Goal: Task Accomplishment & Management: Manage account settings

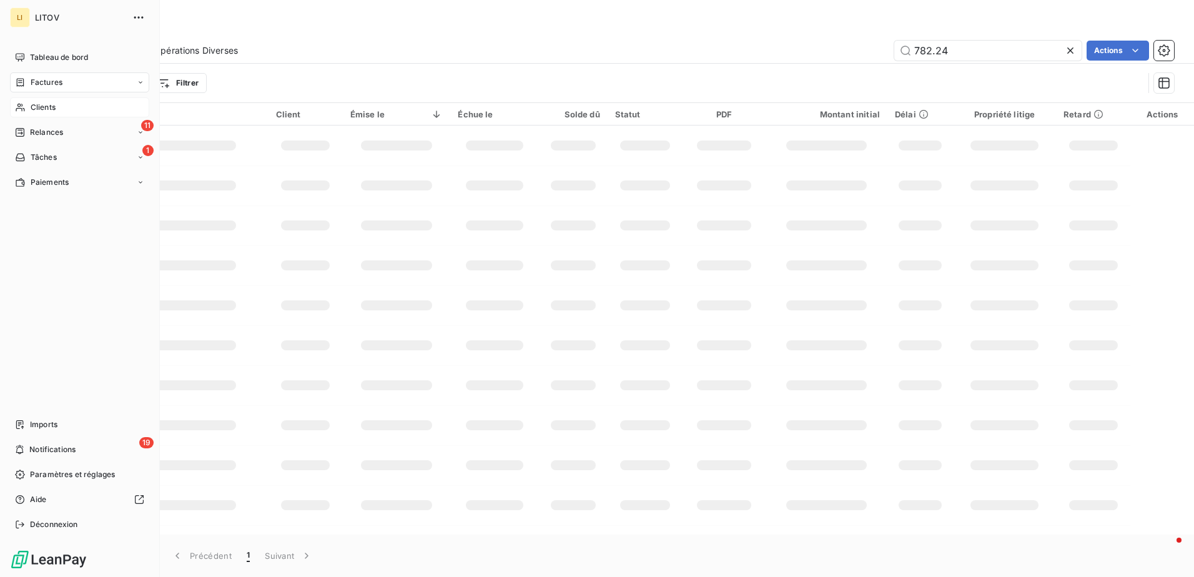
click at [29, 108] on div "Clients" at bounding box center [79, 107] width 139 height 20
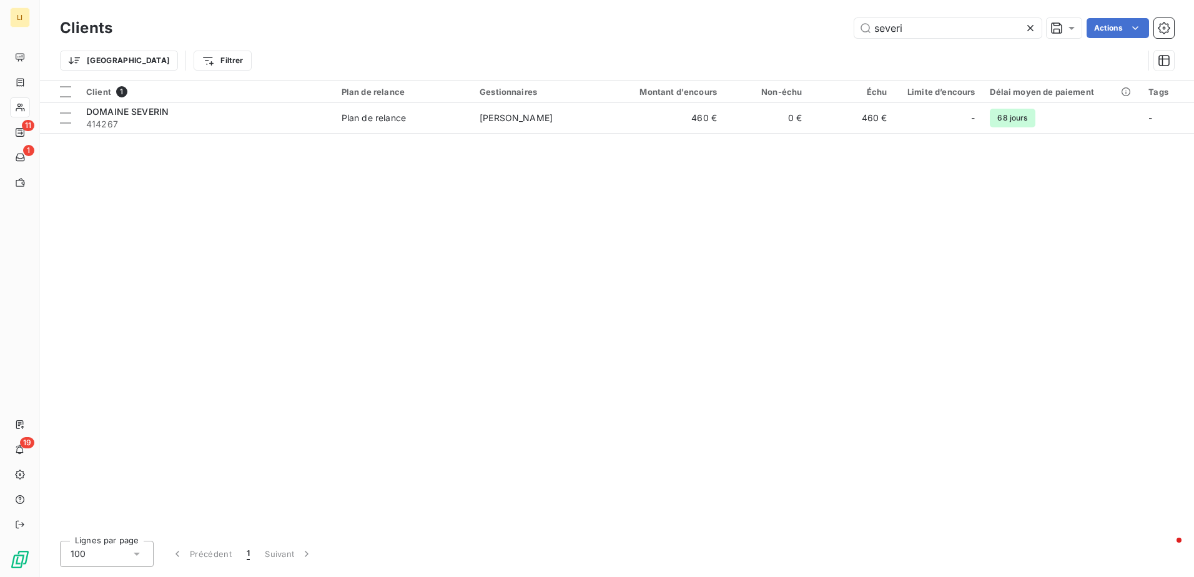
drag, startPoint x: 931, startPoint y: 25, endPoint x: 871, endPoint y: 43, distance: 63.2
click at [807, 31] on div "severi Actions" at bounding box center [650, 28] width 1047 height 20
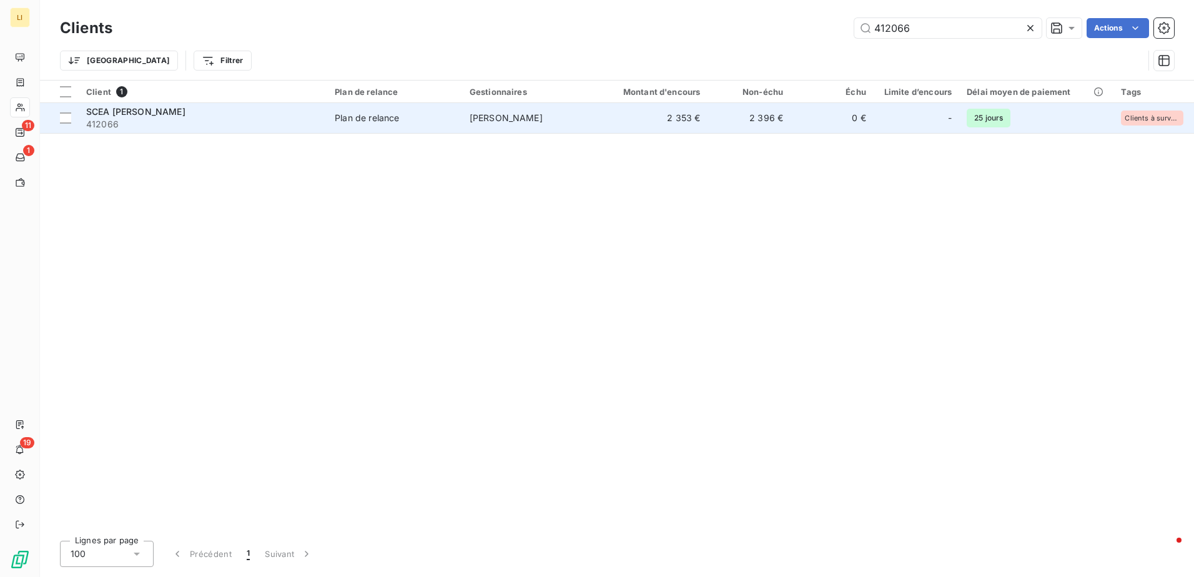
type input "412066"
click at [196, 119] on span "412066" at bounding box center [203, 124] width 234 height 12
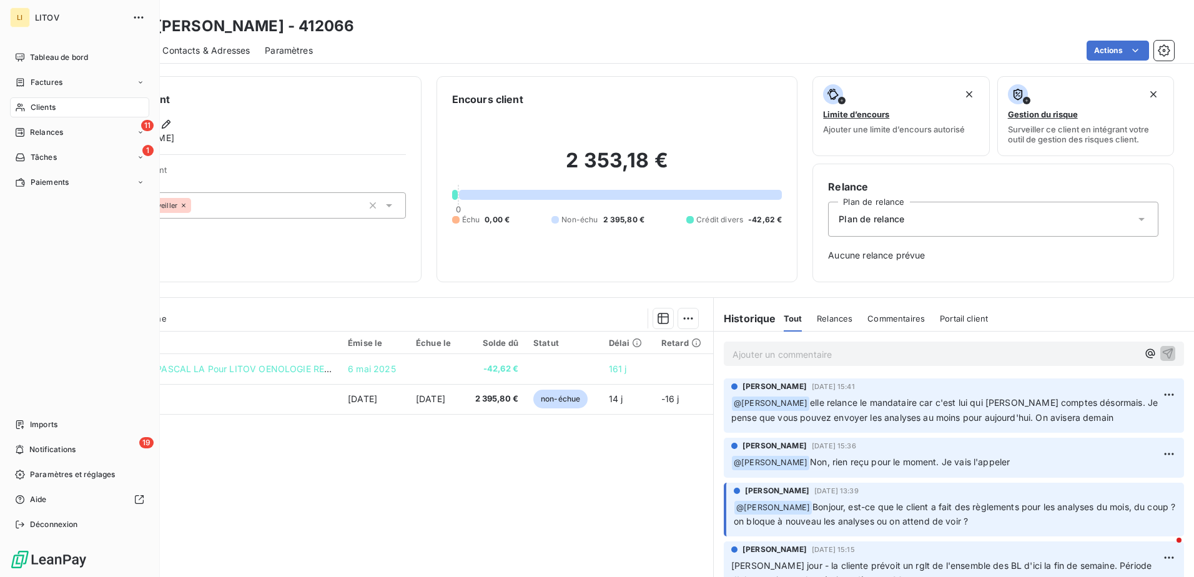
click at [37, 111] on span "Clients" at bounding box center [43, 107] width 25 height 11
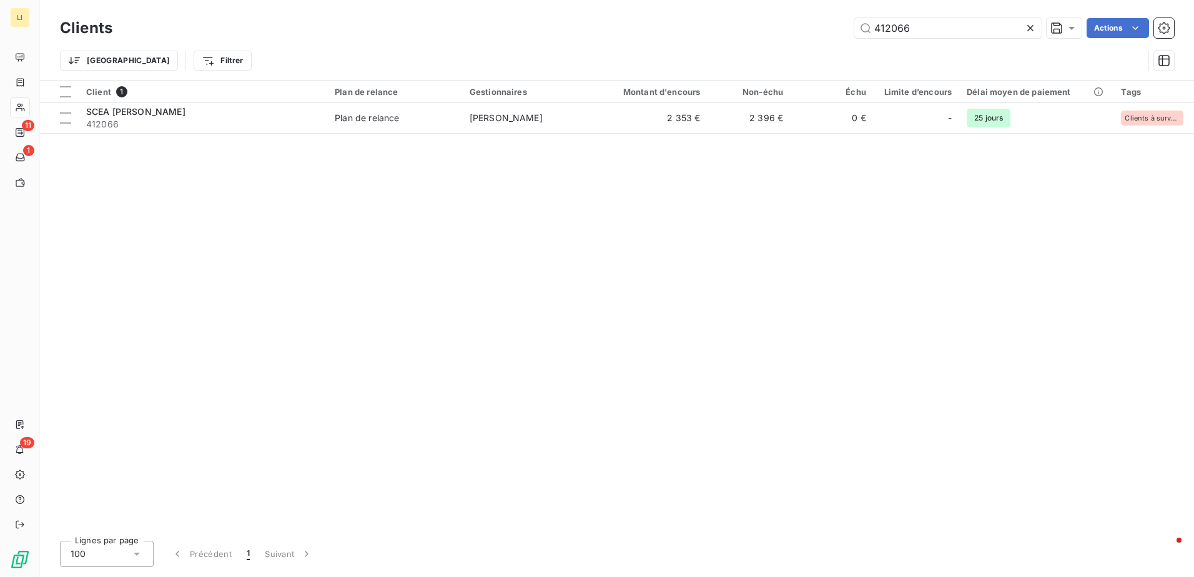
drag, startPoint x: 923, startPoint y: 27, endPoint x: 835, endPoint y: 33, distance: 88.3
click at [835, 33] on div "412066 Actions" at bounding box center [650, 28] width 1047 height 20
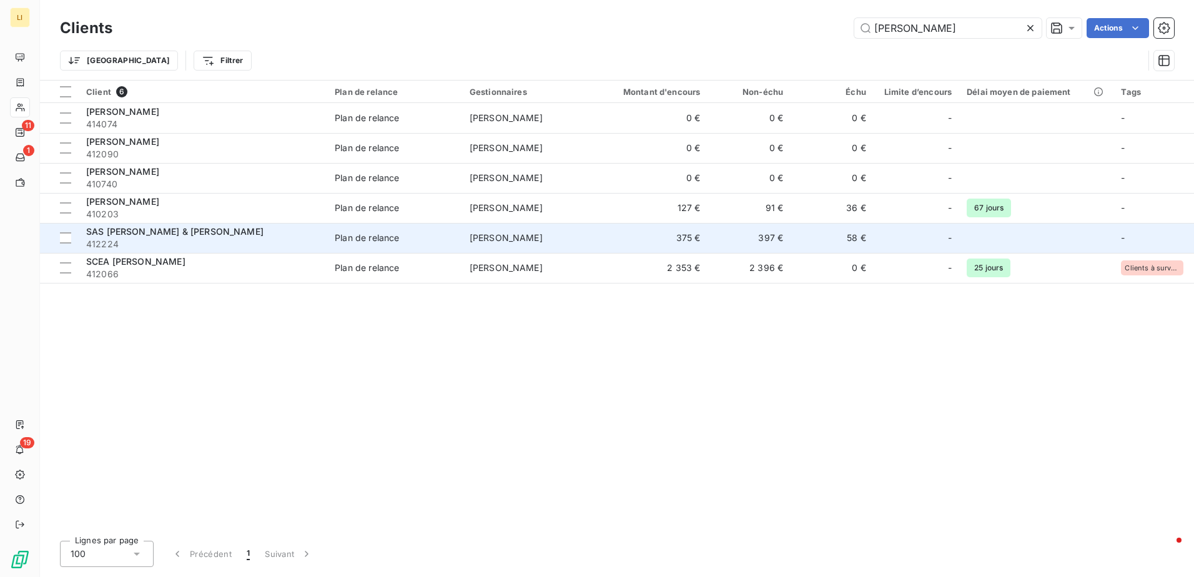
type input "[PERSON_NAME]"
click at [270, 231] on div "SAS [PERSON_NAME] & [PERSON_NAME]" at bounding box center [203, 232] width 234 height 12
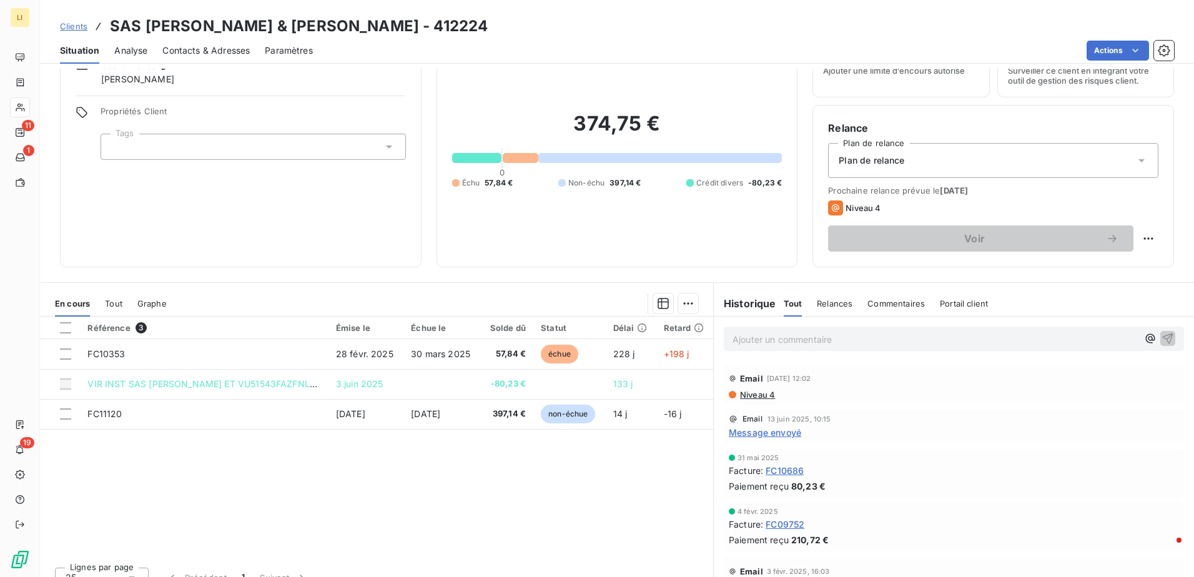
scroll to position [62, 0]
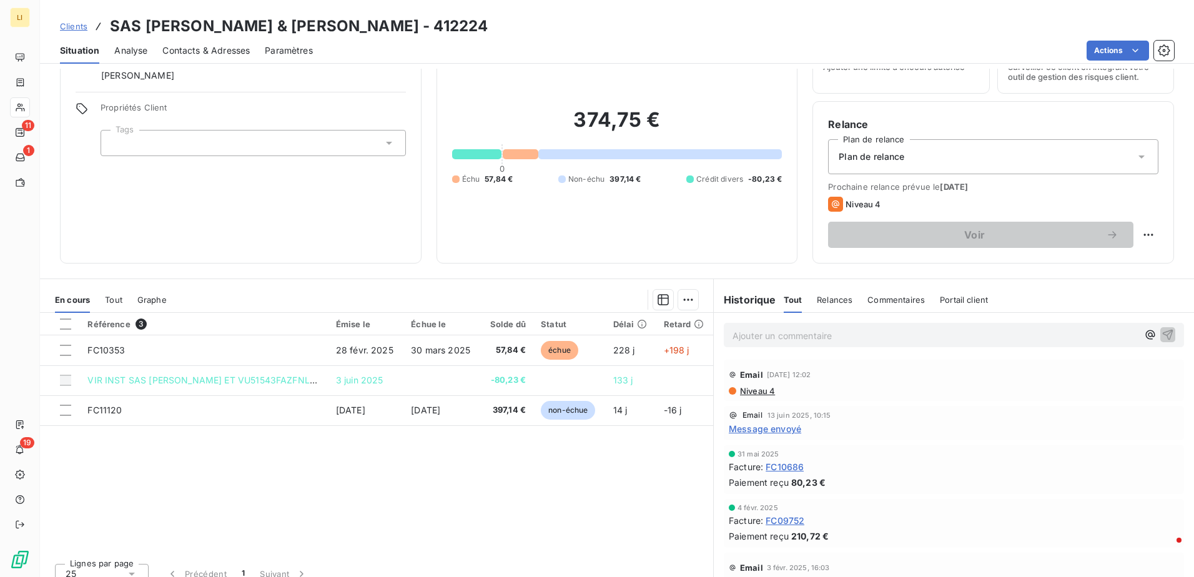
click at [926, 343] on p "Ajouter un commentaire ﻿" at bounding box center [935, 336] width 405 height 16
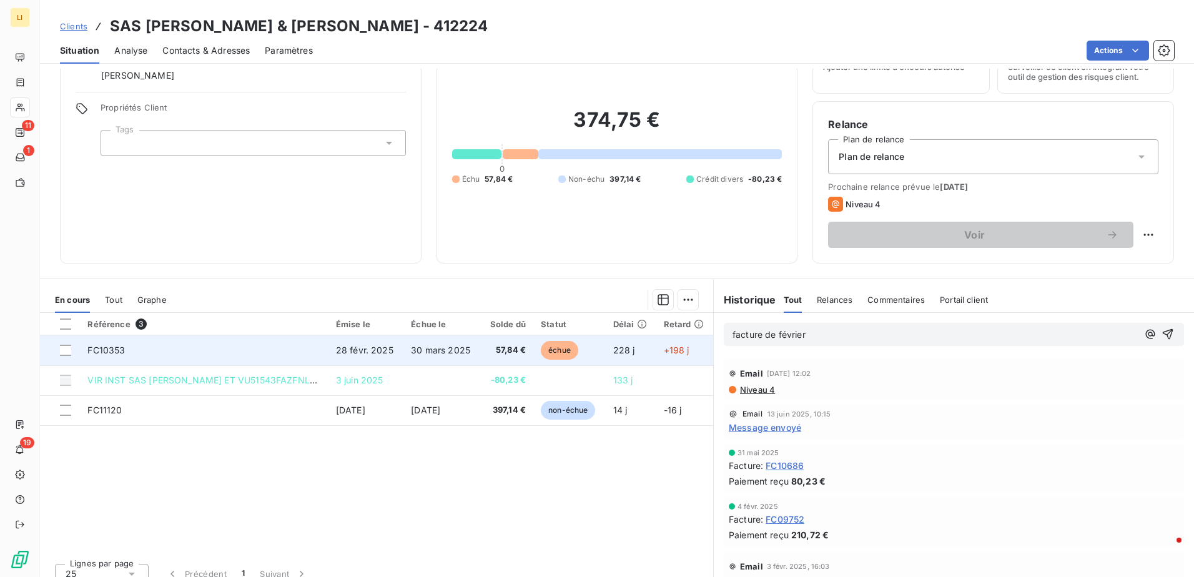
click at [513, 347] on span "57,84 €" at bounding box center [507, 350] width 37 height 12
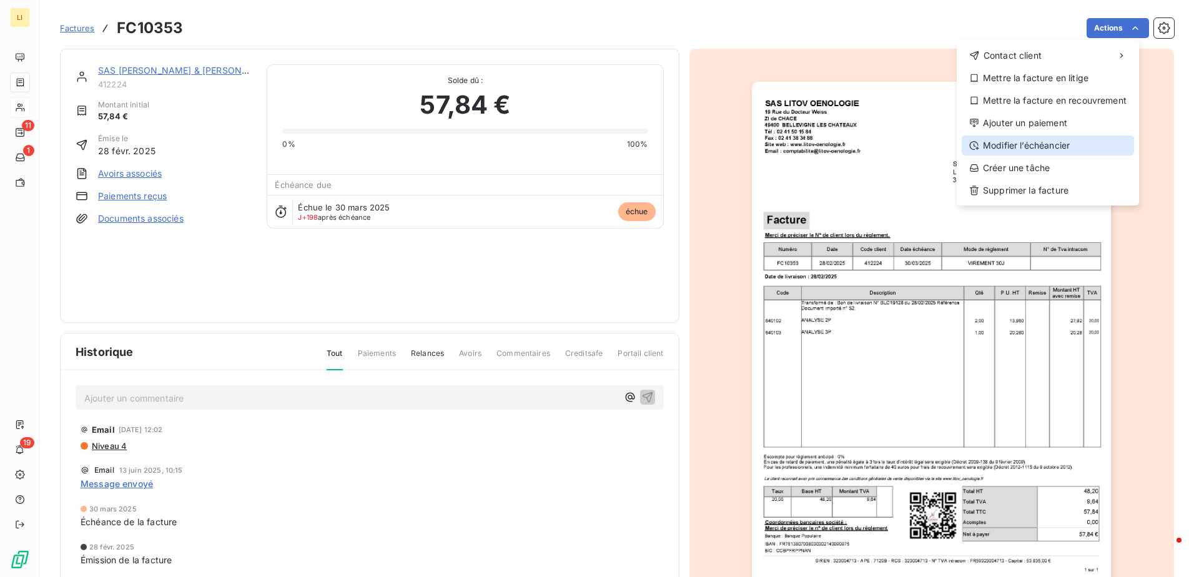
click at [1044, 147] on div "Modifier l’échéancier" at bounding box center [1048, 146] width 172 height 20
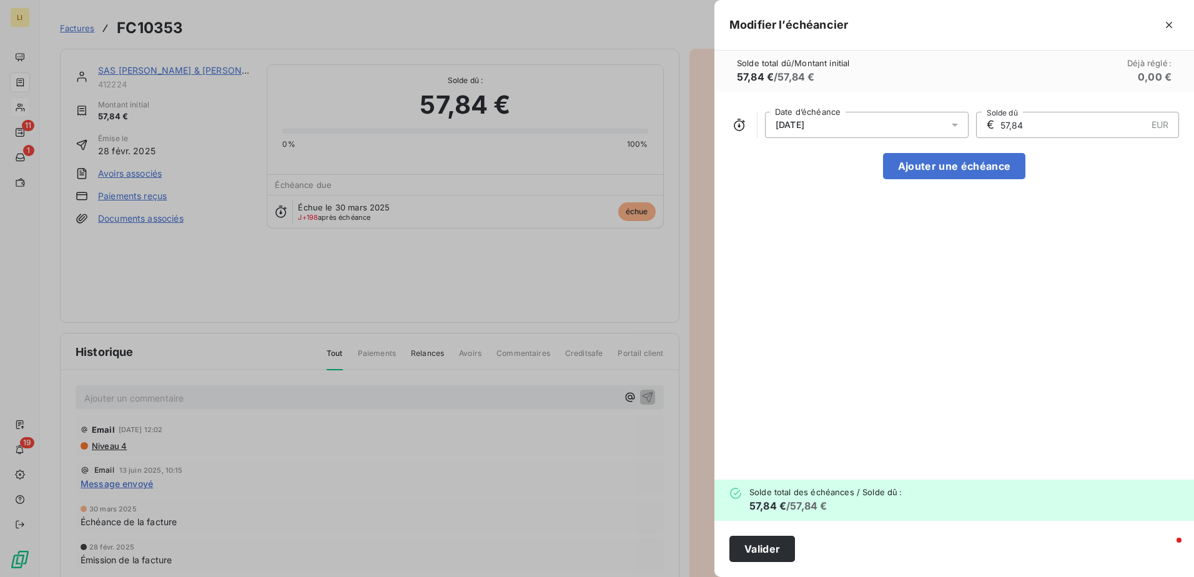
click at [955, 124] on icon at bounding box center [955, 125] width 6 height 3
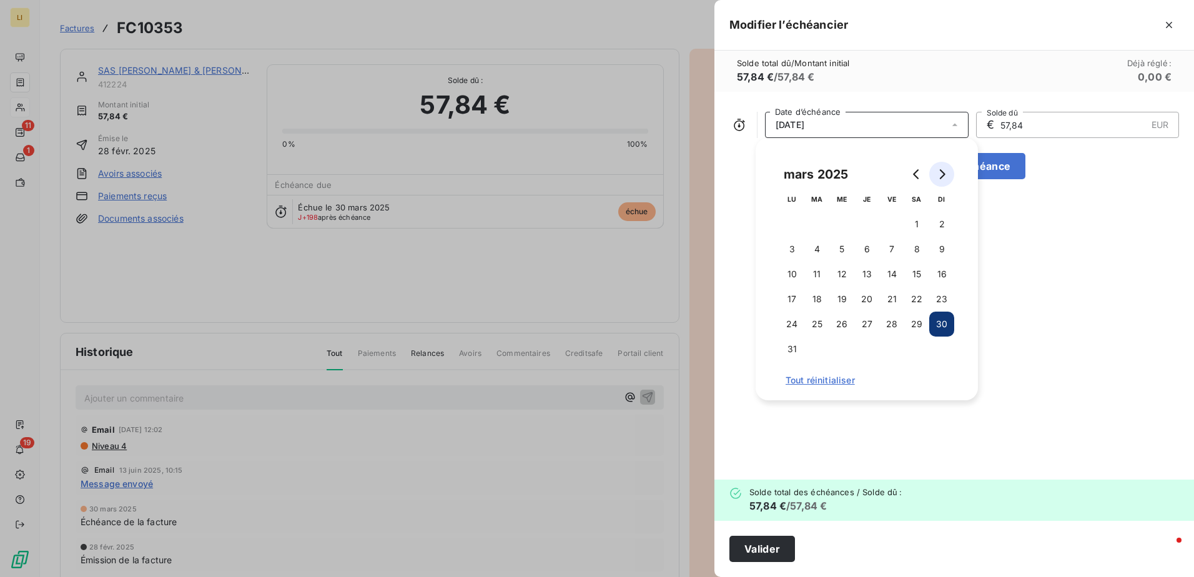
click at [944, 167] on button "Go to next month" at bounding box center [942, 174] width 25 height 25
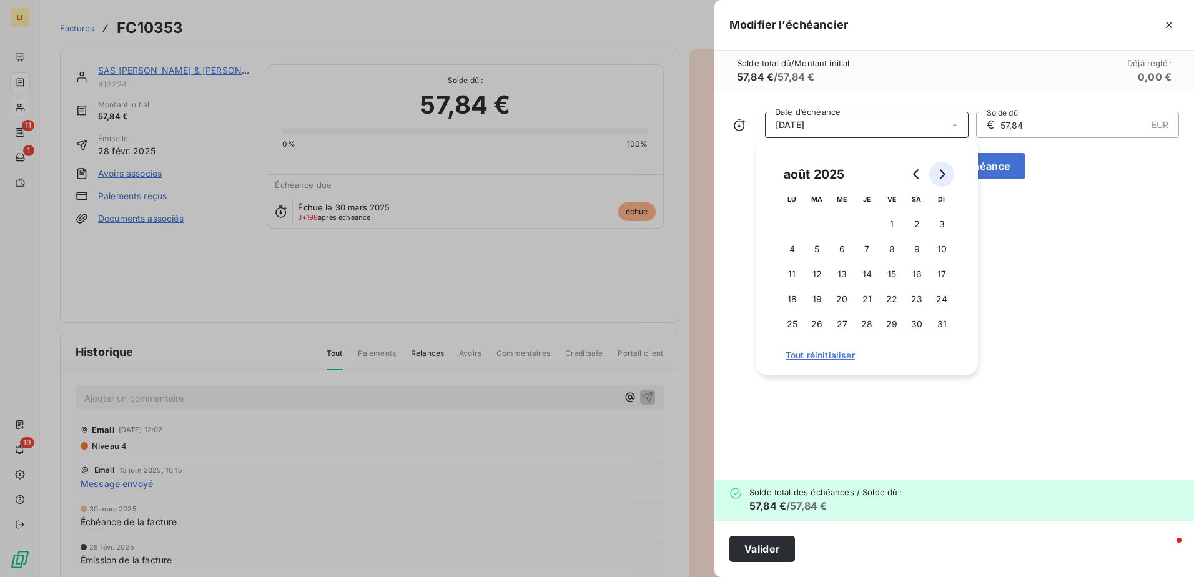
click at [944, 167] on button "Go to next month" at bounding box center [942, 174] width 25 height 25
click at [910, 172] on button "Go to previous month" at bounding box center [917, 174] width 25 height 25
click at [895, 327] on button "31" at bounding box center [892, 324] width 25 height 25
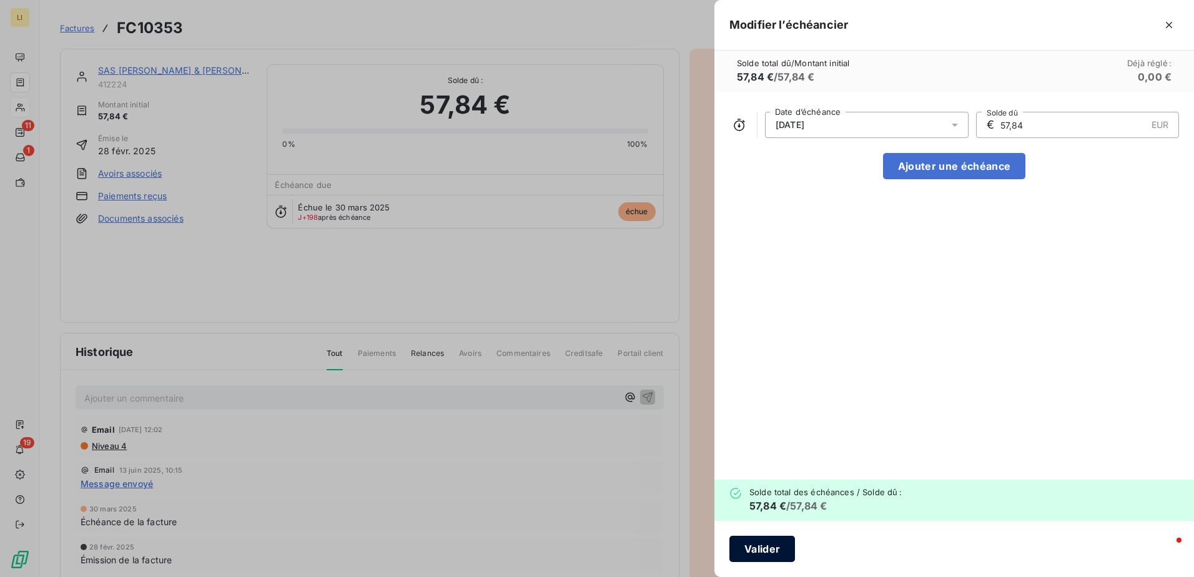
click at [753, 547] on button "Valider" at bounding box center [763, 549] width 66 height 26
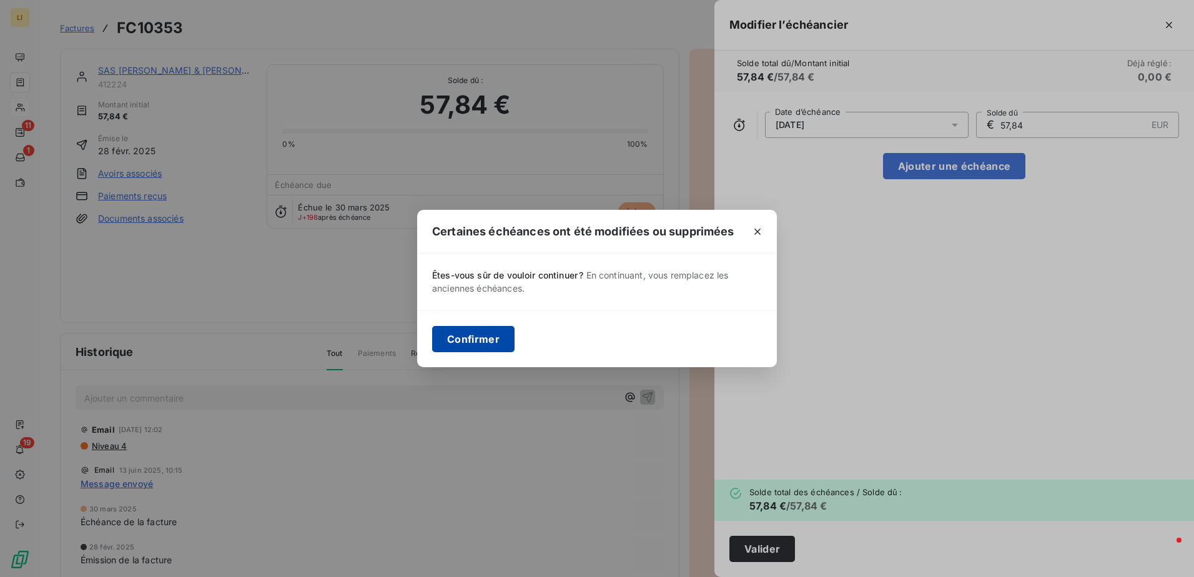
click at [478, 351] on button "Confirmer" at bounding box center [473, 339] width 82 height 26
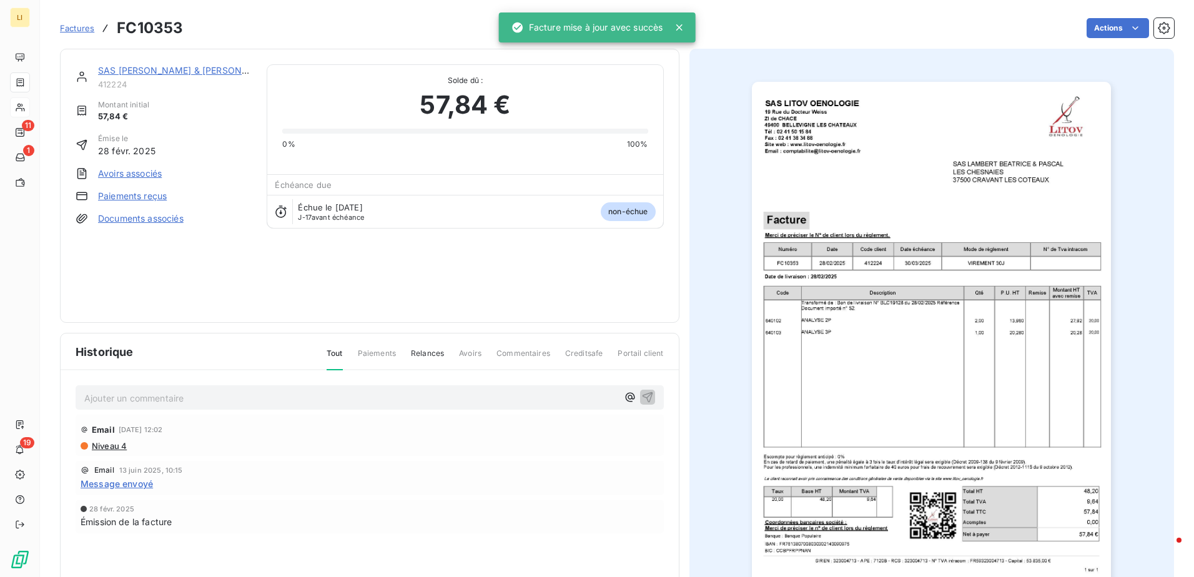
click at [152, 69] on link "SAS [PERSON_NAME] & [PERSON_NAME]" at bounding box center [186, 70] width 177 height 11
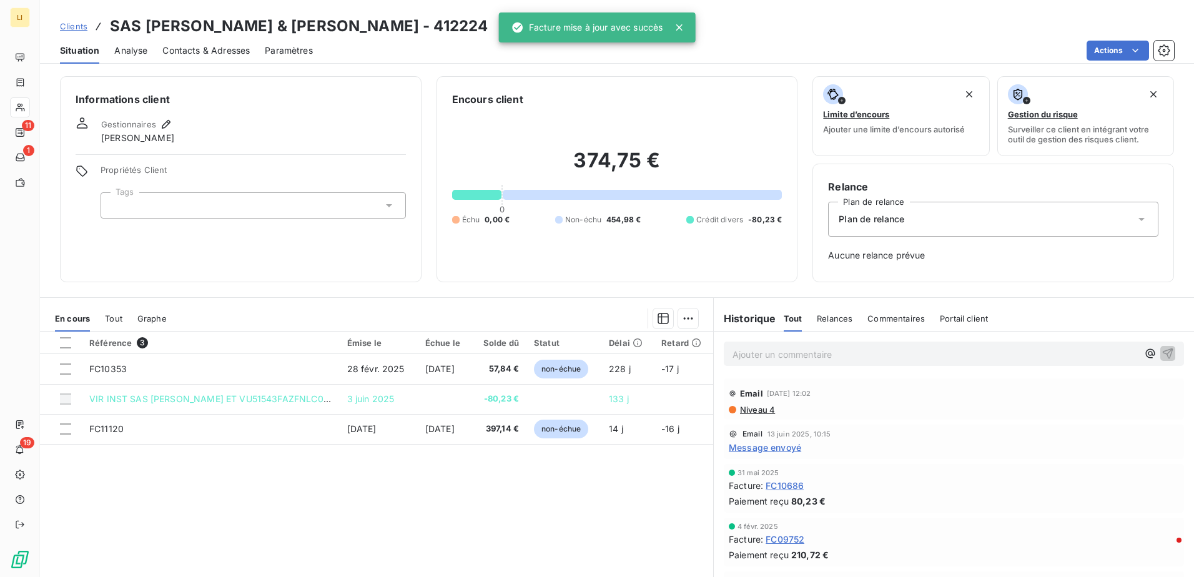
scroll to position [32, 0]
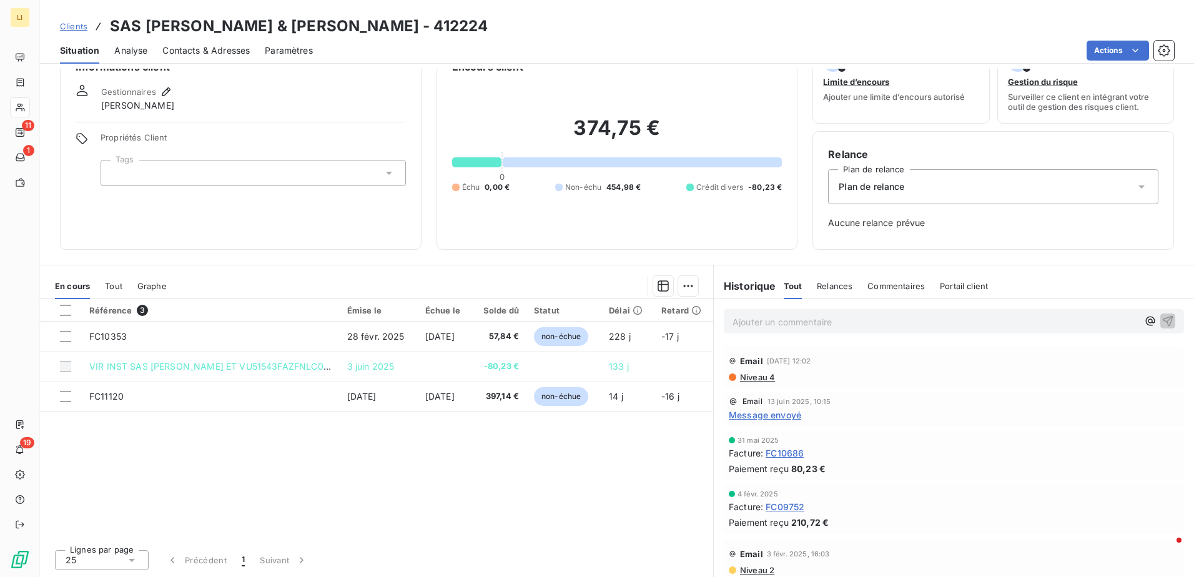
click at [973, 320] on p "Ajouter un commentaire ﻿" at bounding box center [935, 322] width 405 height 16
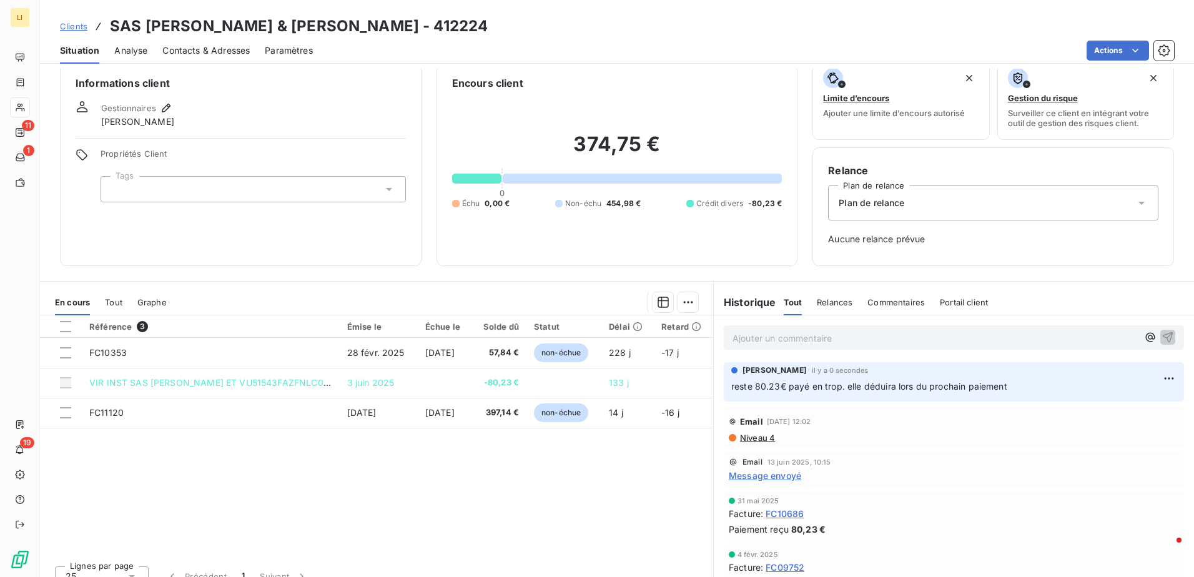
scroll to position [12, 0]
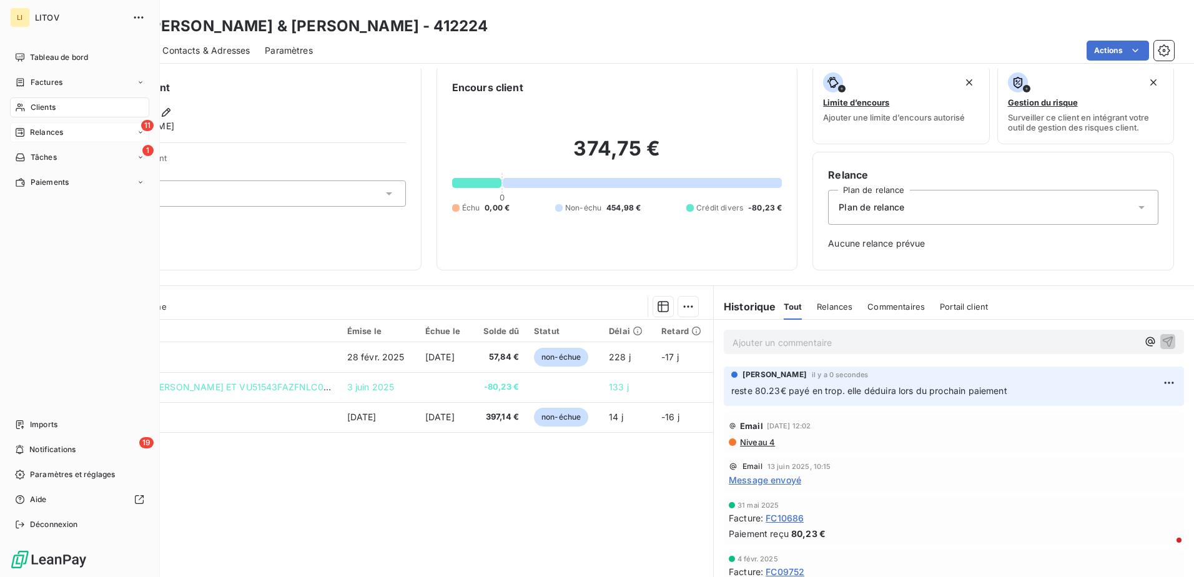
click at [29, 131] on div "Relances" at bounding box center [39, 132] width 48 height 11
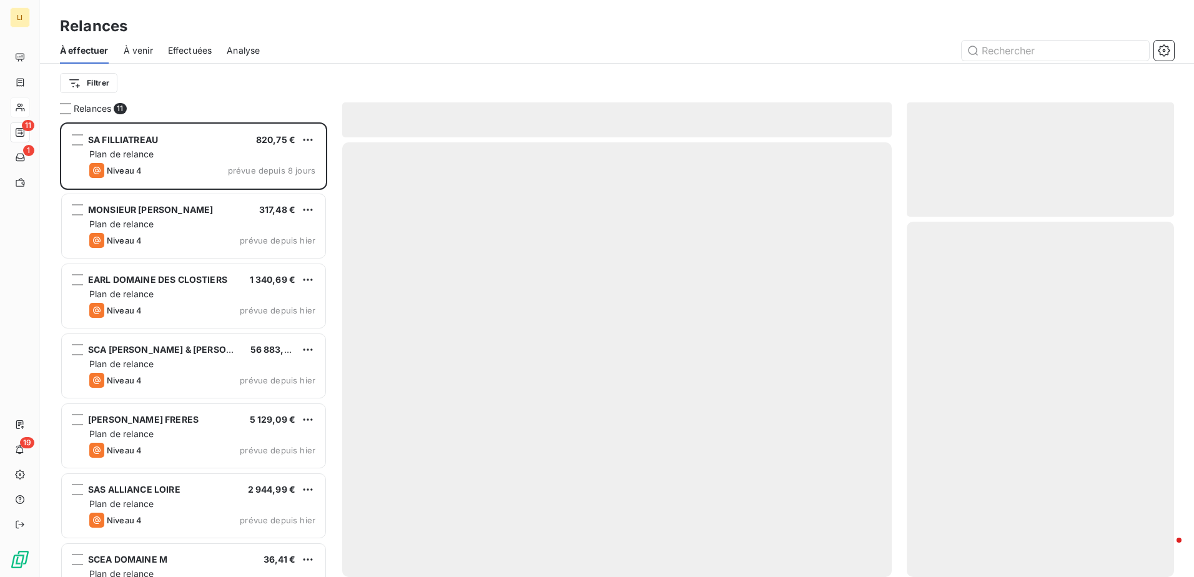
scroll to position [445, 258]
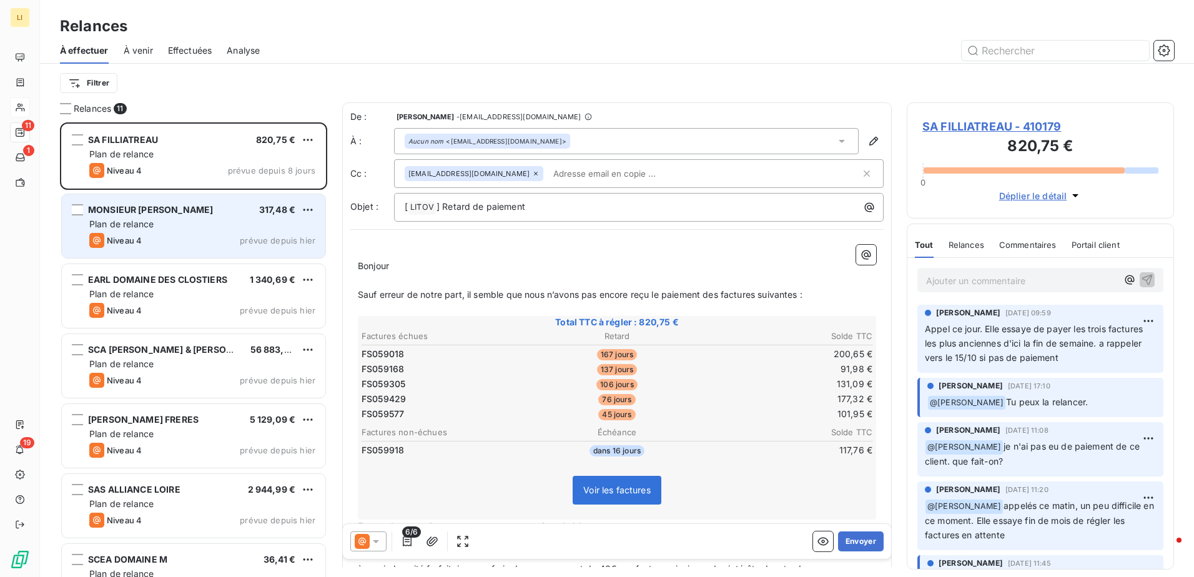
click at [236, 211] on div "MONSIEUR [PERSON_NAME] [PERSON_NAME] 317,48 €" at bounding box center [202, 209] width 226 height 11
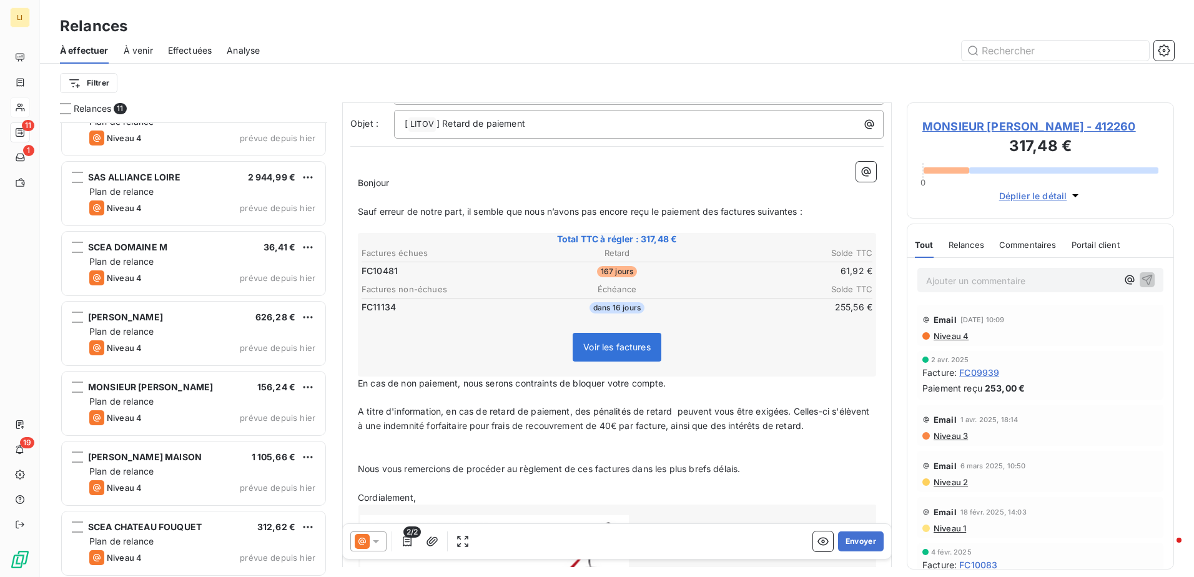
scroll to position [315, 0]
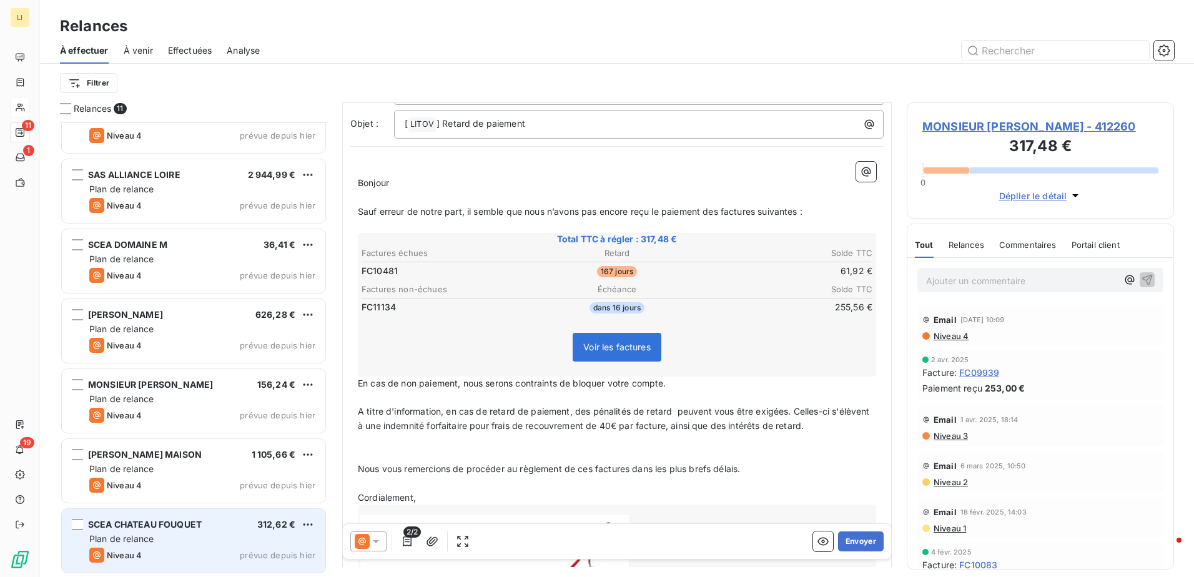
click at [163, 535] on div "Plan de relance" at bounding box center [202, 539] width 226 height 12
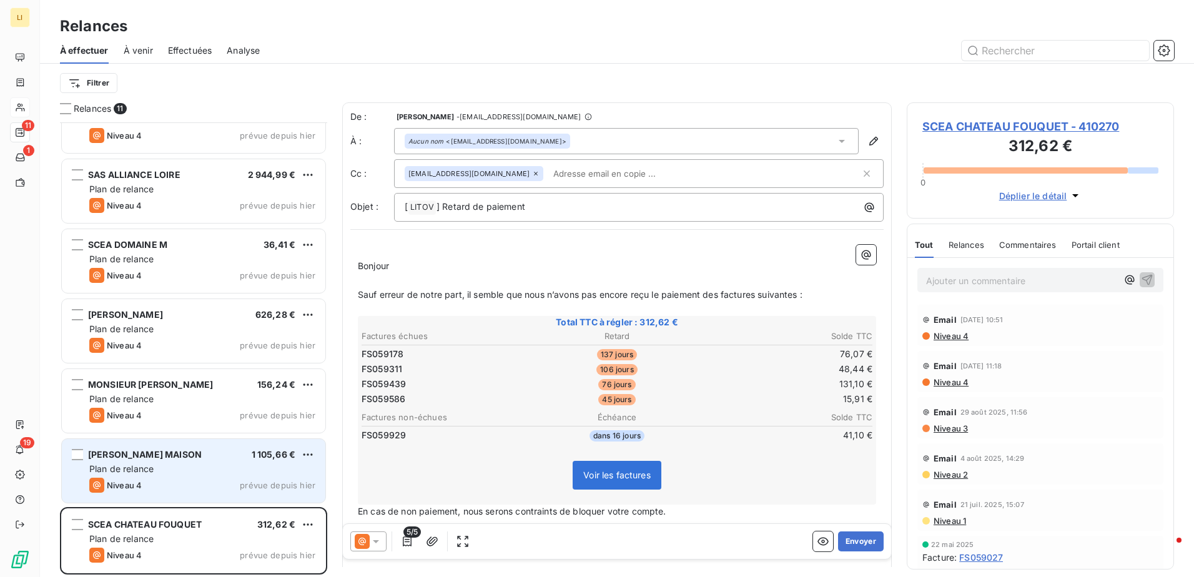
click at [152, 464] on span "Plan de relance" at bounding box center [121, 469] width 64 height 11
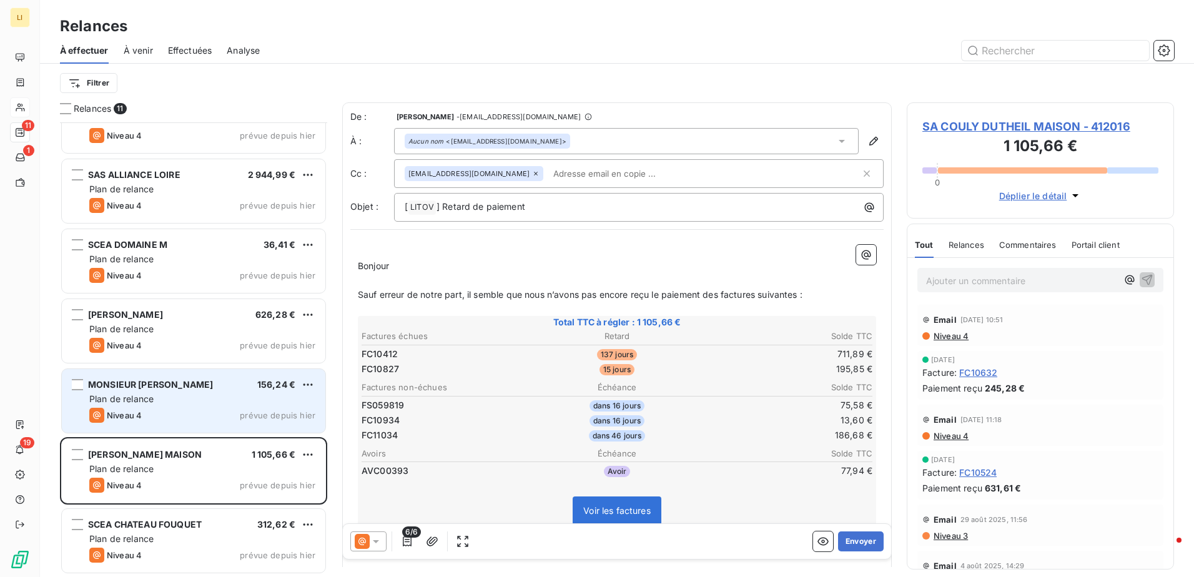
click at [175, 387] on span "MONSIEUR [PERSON_NAME]" at bounding box center [150, 384] width 125 height 11
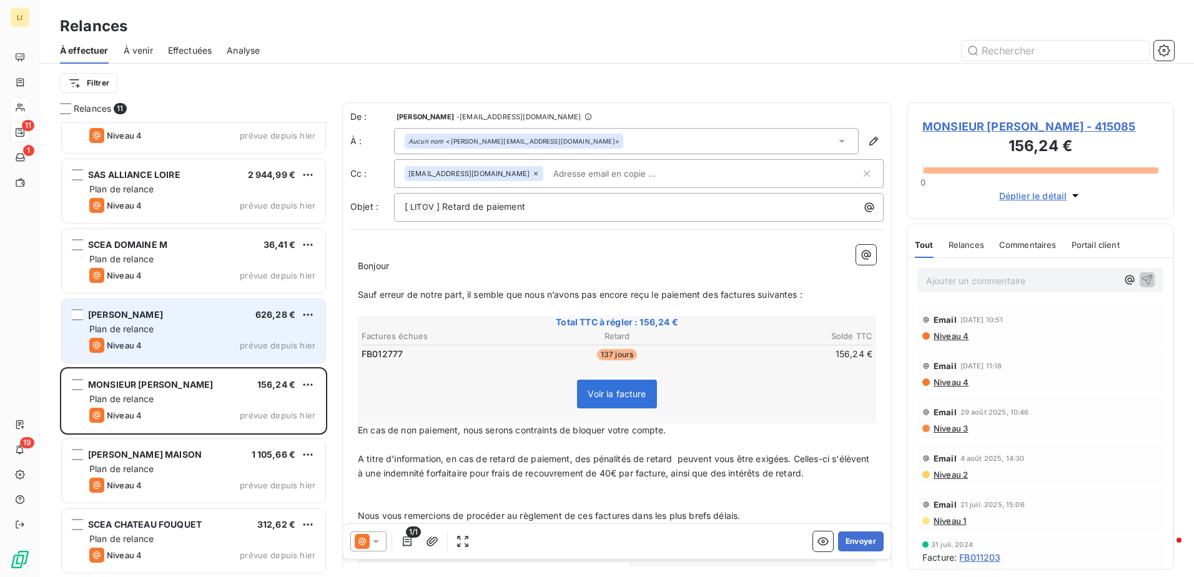
click at [183, 335] on div "Plan de relance" at bounding box center [202, 329] width 226 height 12
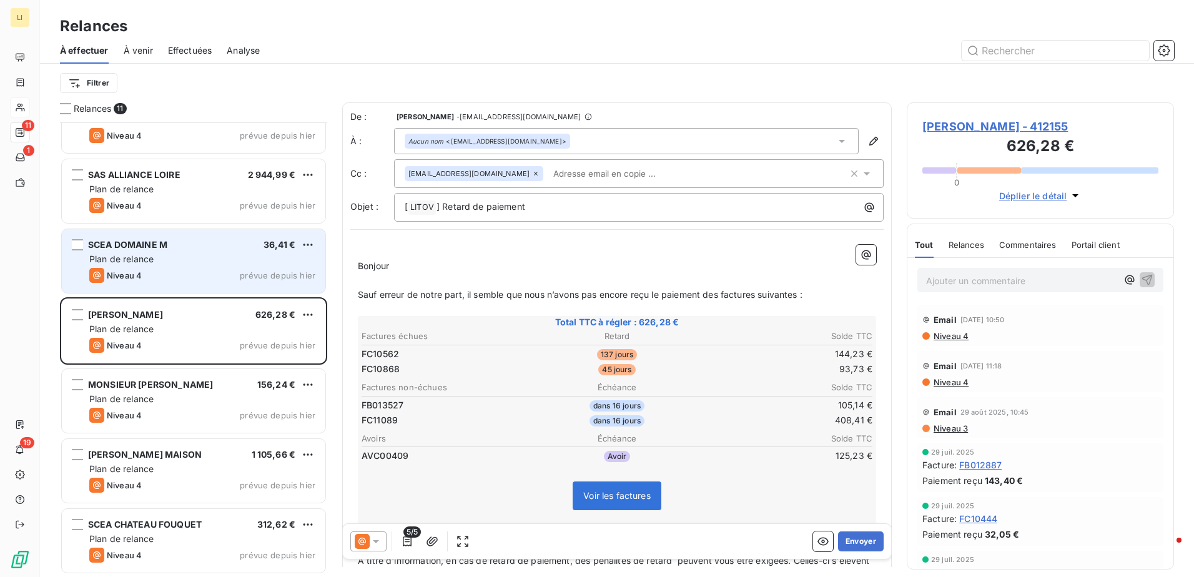
click at [167, 268] on div "Niveau 4 prévue depuis hier" at bounding box center [202, 275] width 226 height 15
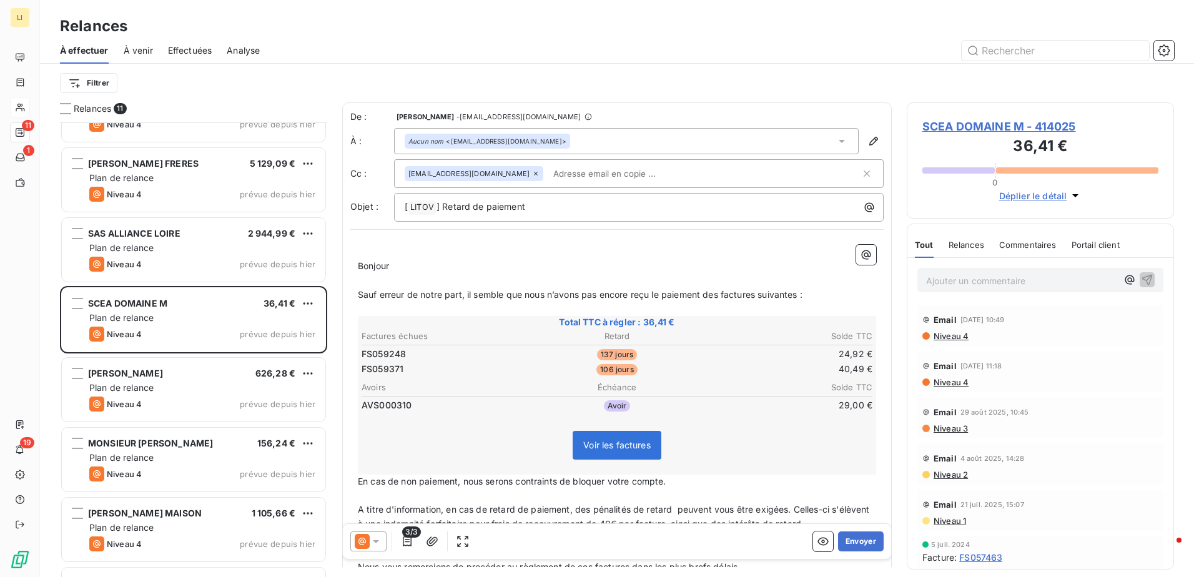
scroll to position [253, 0]
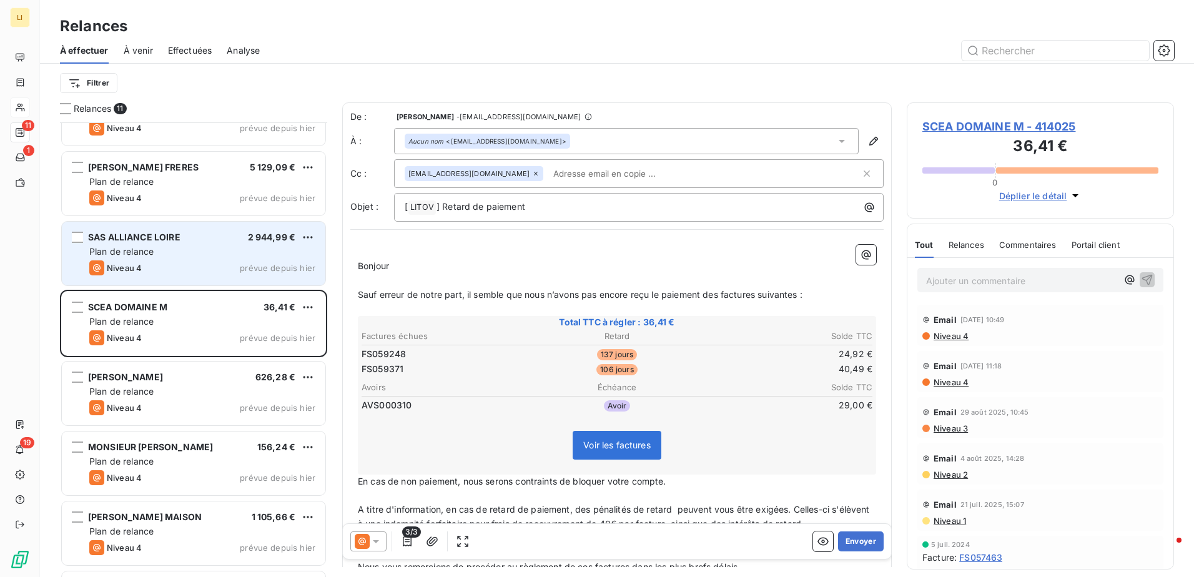
click at [140, 251] on span "Plan de relance" at bounding box center [121, 251] width 64 height 11
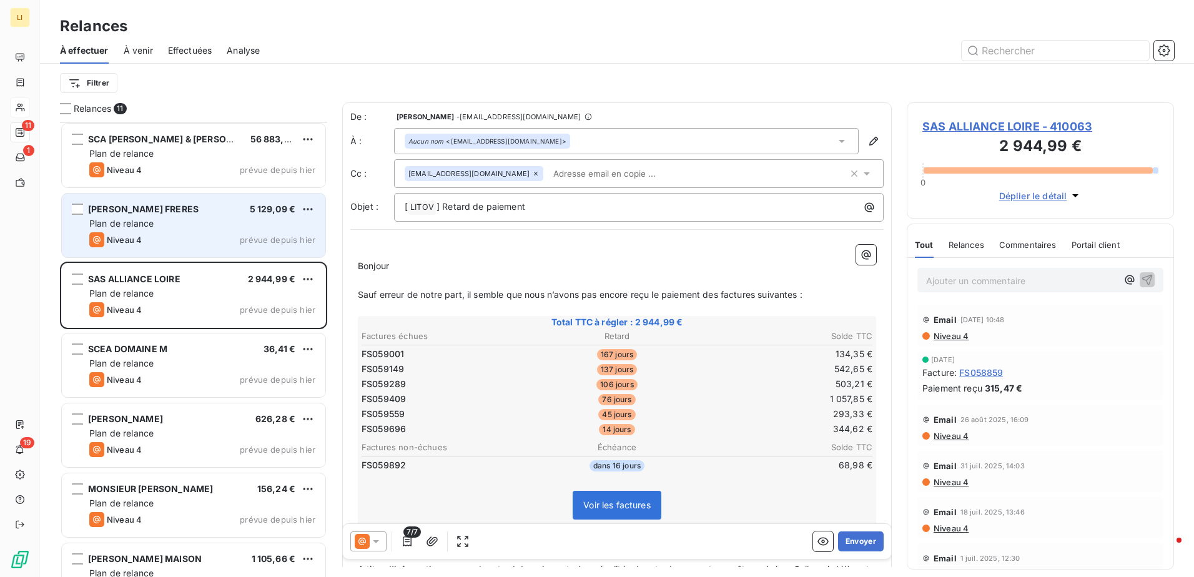
click at [148, 224] on span "Plan de relance" at bounding box center [121, 223] width 64 height 11
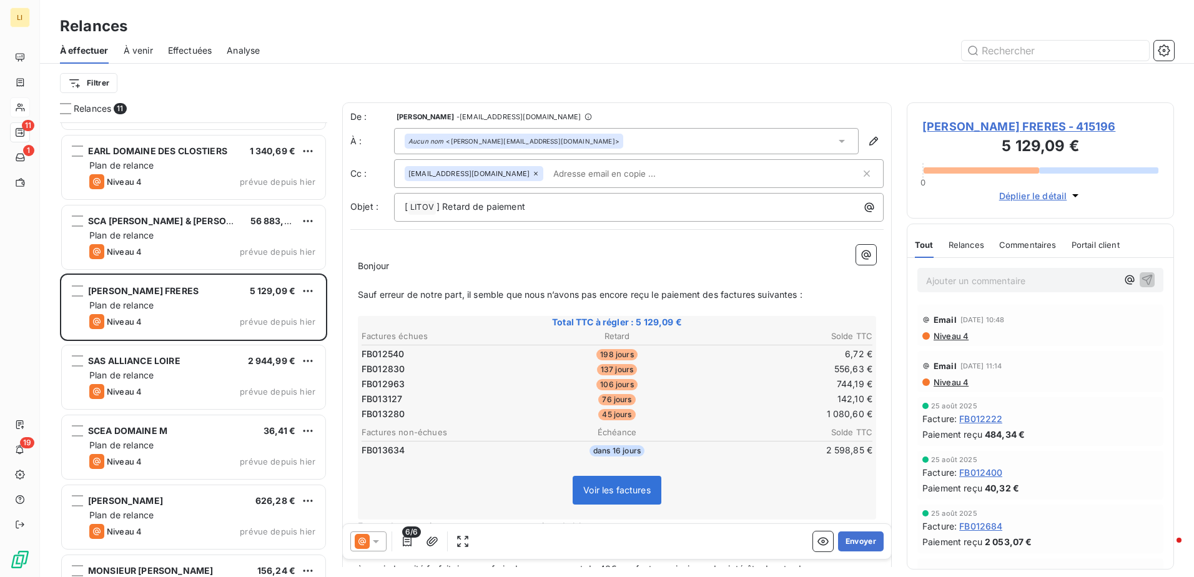
scroll to position [128, 0]
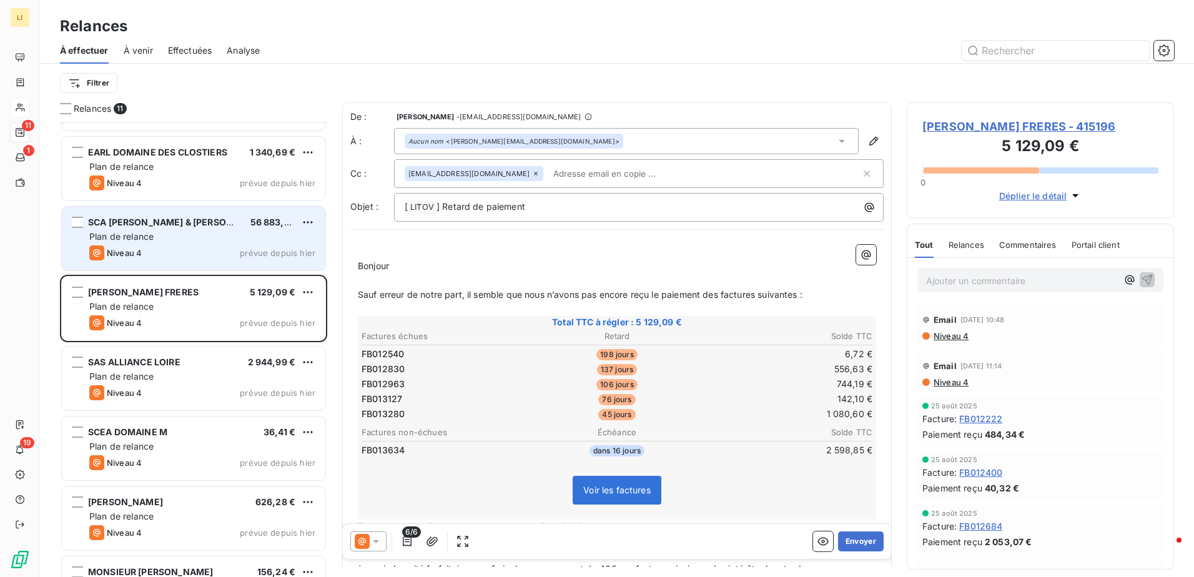
click at [149, 242] on div "Plan de relance" at bounding box center [202, 237] width 226 height 12
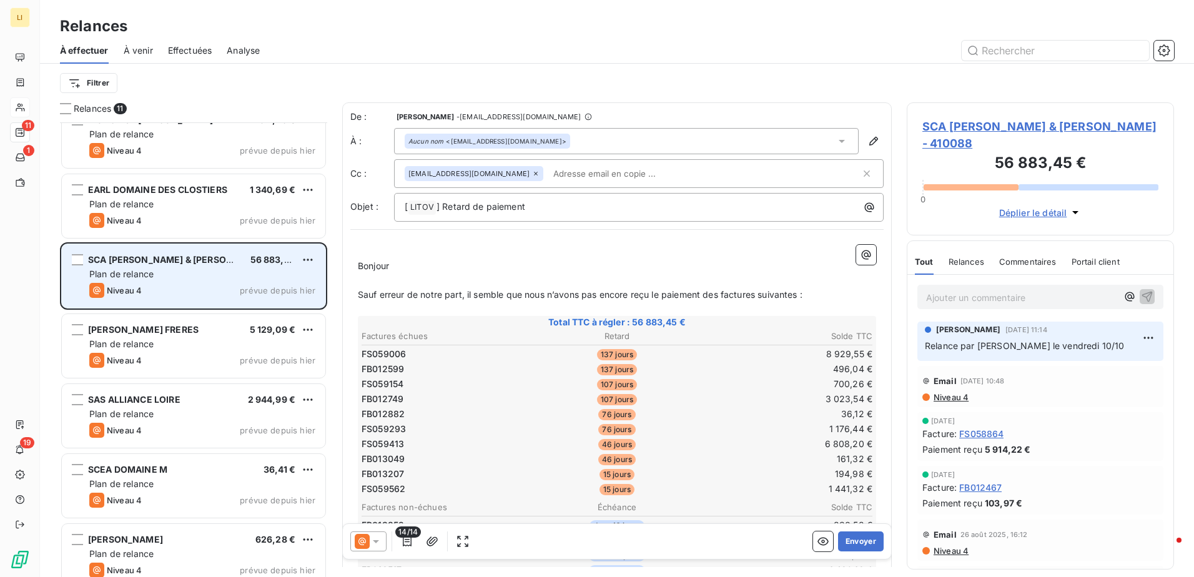
scroll to position [86, 0]
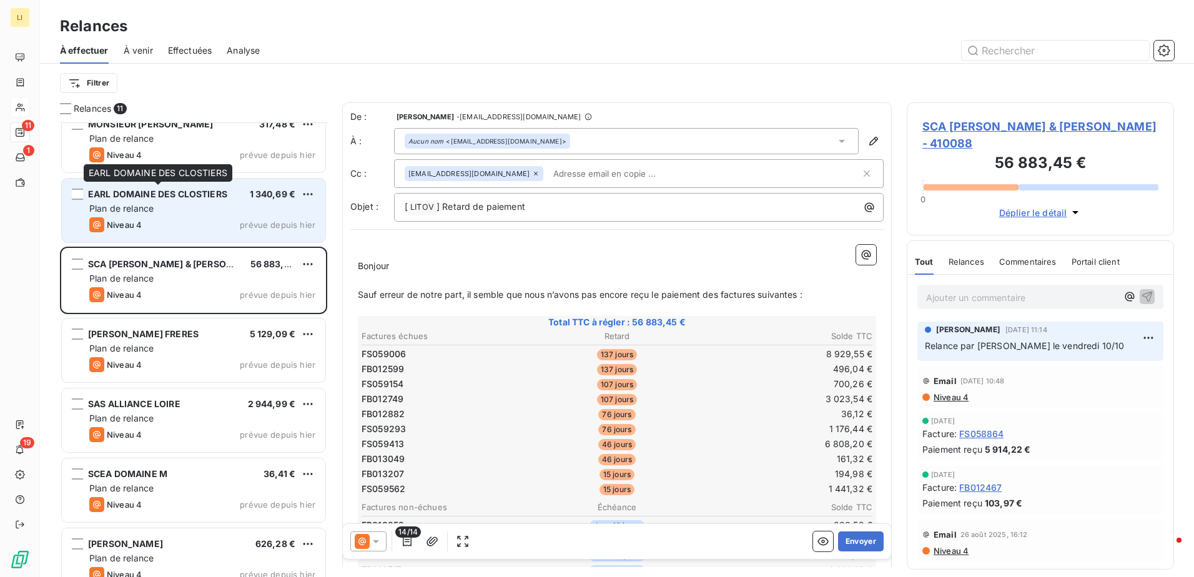
click at [158, 189] on span "EARL DOMAINE DES CLOSTIERS" at bounding box center [157, 194] width 139 height 11
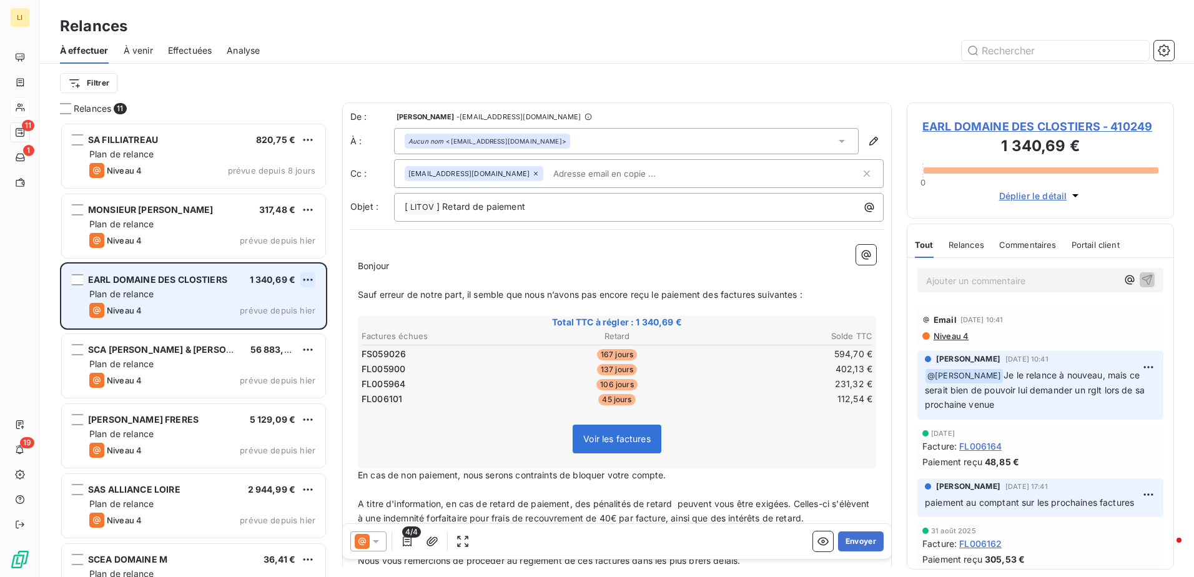
click at [311, 277] on html "LI 11 1 19 Relances À effectuer À venir Effectuées Analyse Filtrer Relances 11 …" at bounding box center [597, 288] width 1194 height 577
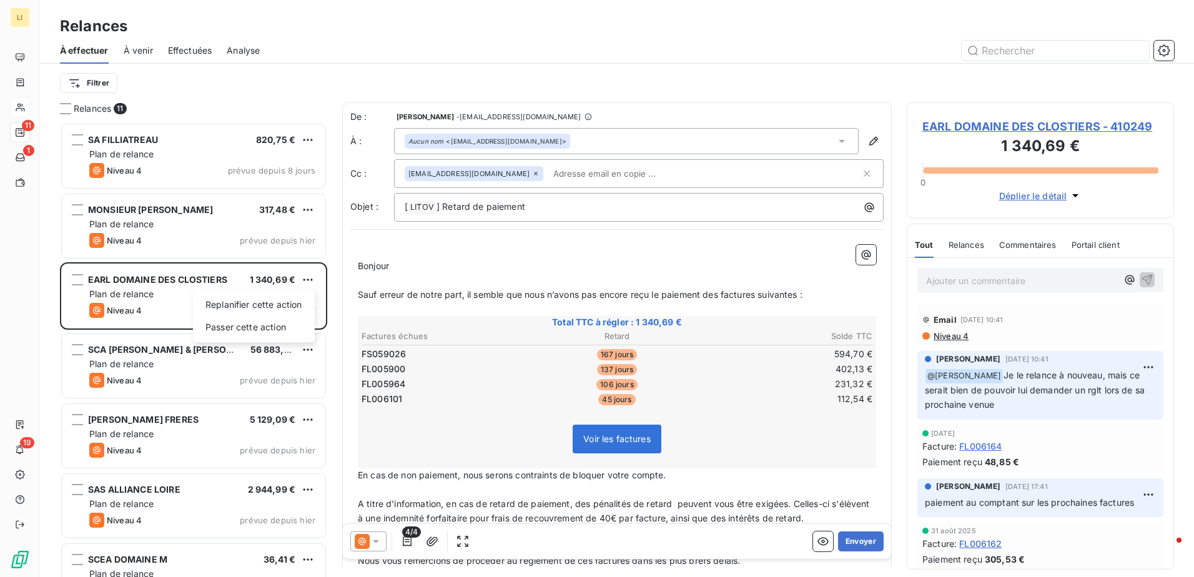
click at [217, 219] on html "LI 11 1 19 Relances À effectuer À venir Effectuées Analyse Filtrer Relances 11 …" at bounding box center [597, 288] width 1194 height 577
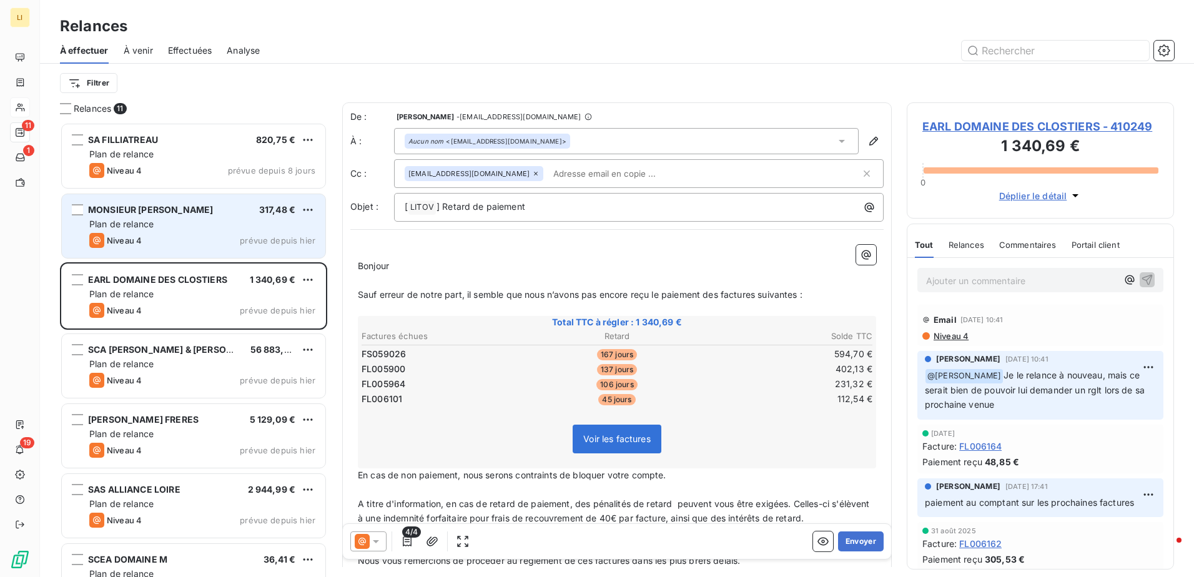
click at [221, 211] on div "MONSIEUR [PERSON_NAME] [PERSON_NAME] 317,48 €" at bounding box center [202, 209] width 226 height 11
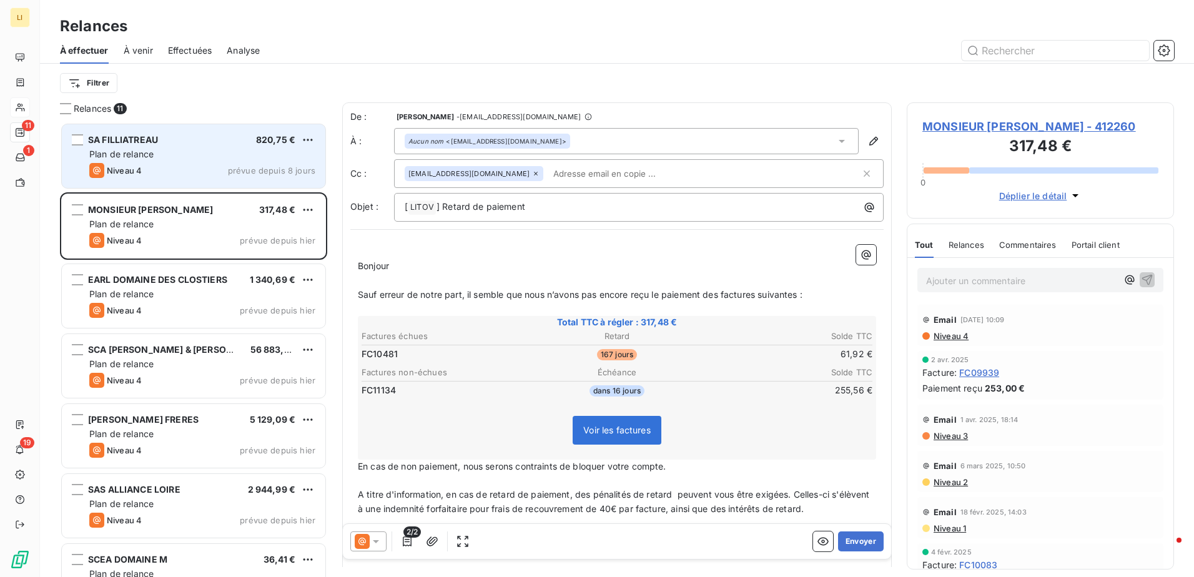
click at [195, 154] on div "Plan de relance" at bounding box center [202, 154] width 226 height 12
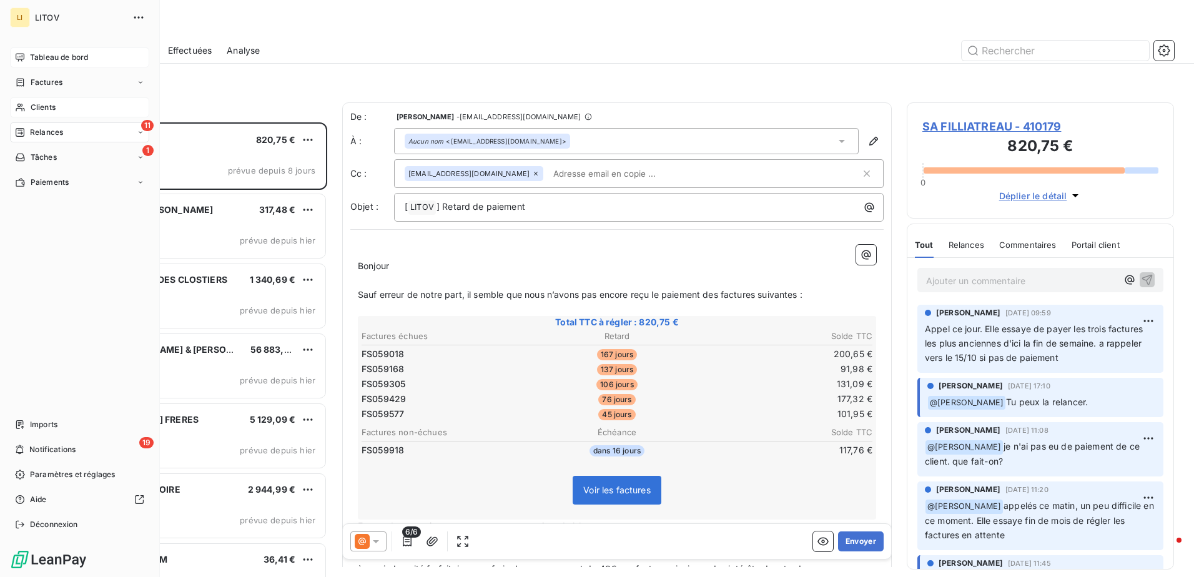
click at [49, 55] on span "Tableau de bord" at bounding box center [59, 57] width 58 height 11
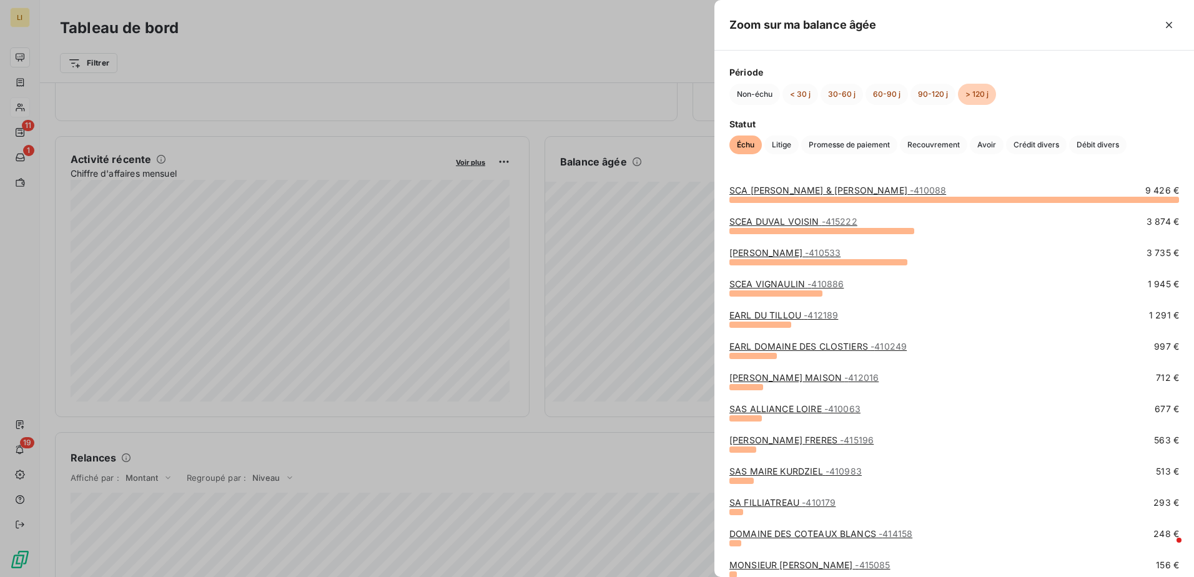
scroll to position [21, 0]
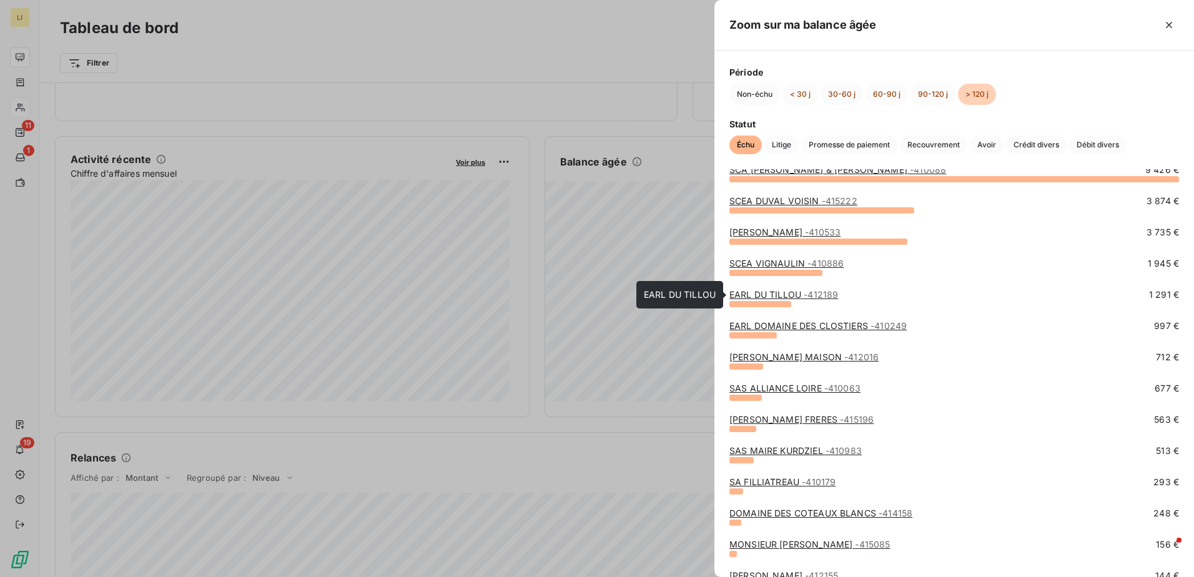
click at [773, 292] on link "EARL DU TILLOU - 412189" at bounding box center [784, 294] width 109 height 11
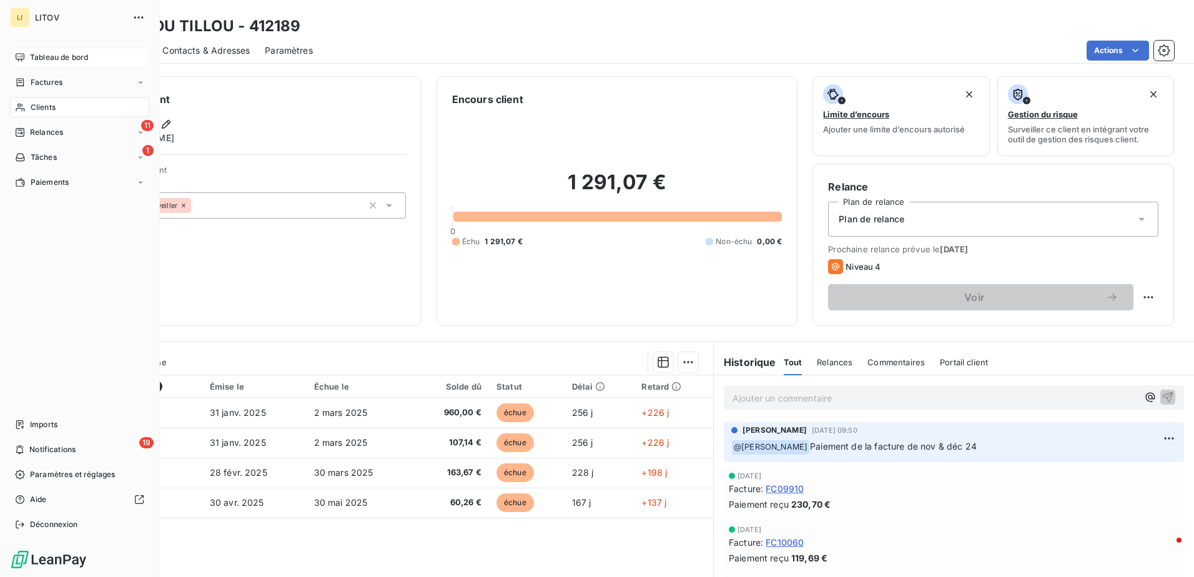
click at [42, 50] on div "Tableau de bord" at bounding box center [79, 57] width 139 height 20
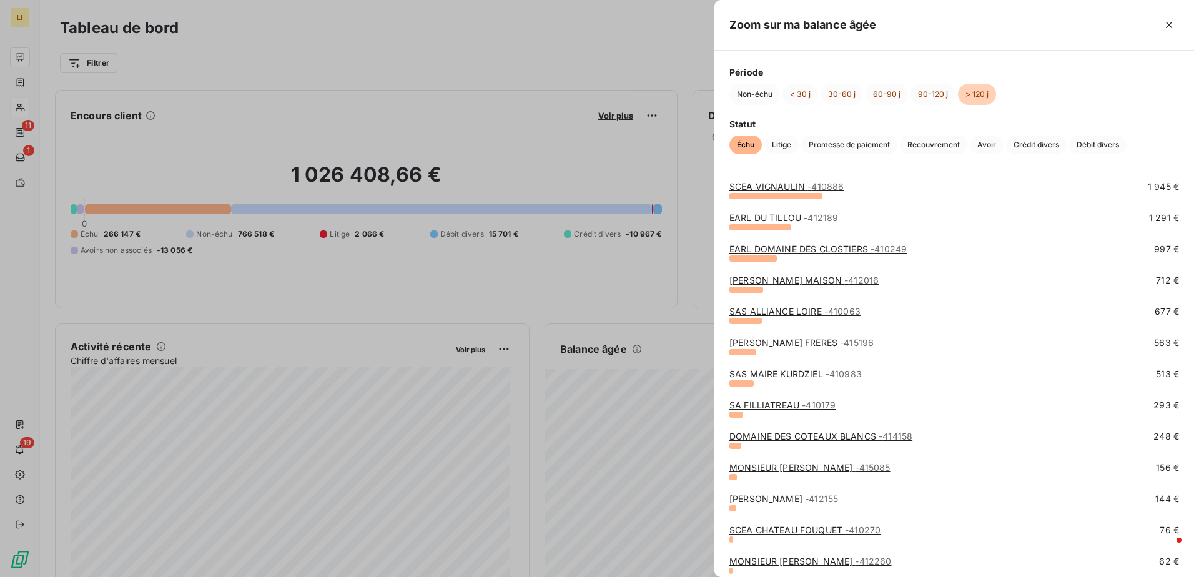
scroll to position [104, 0]
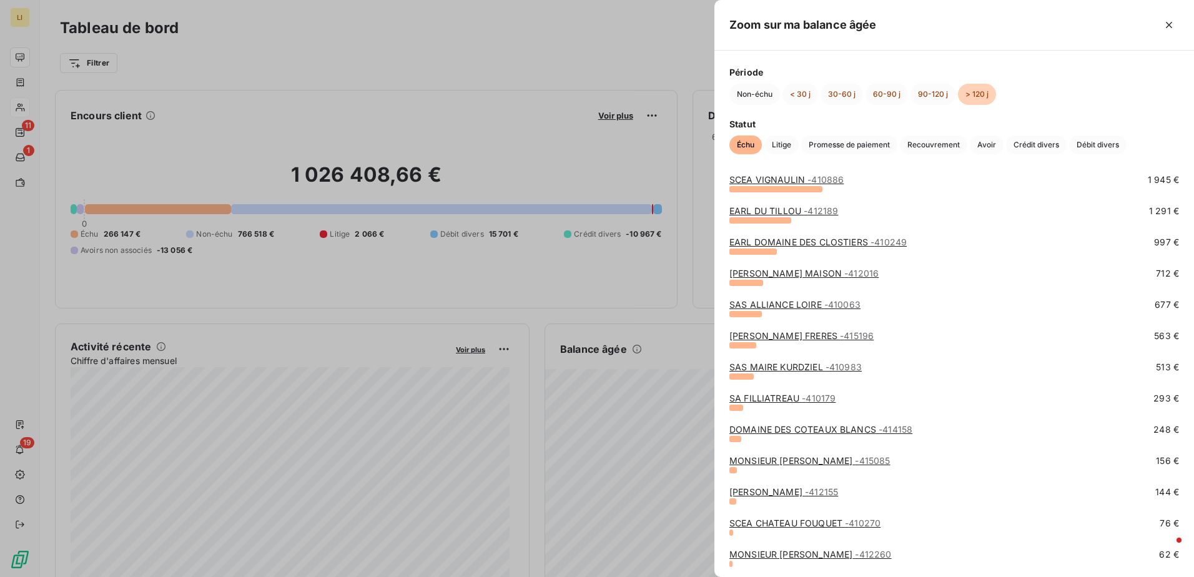
click at [766, 368] on link "SAS [PERSON_NAME] - 410983" at bounding box center [796, 367] width 132 height 11
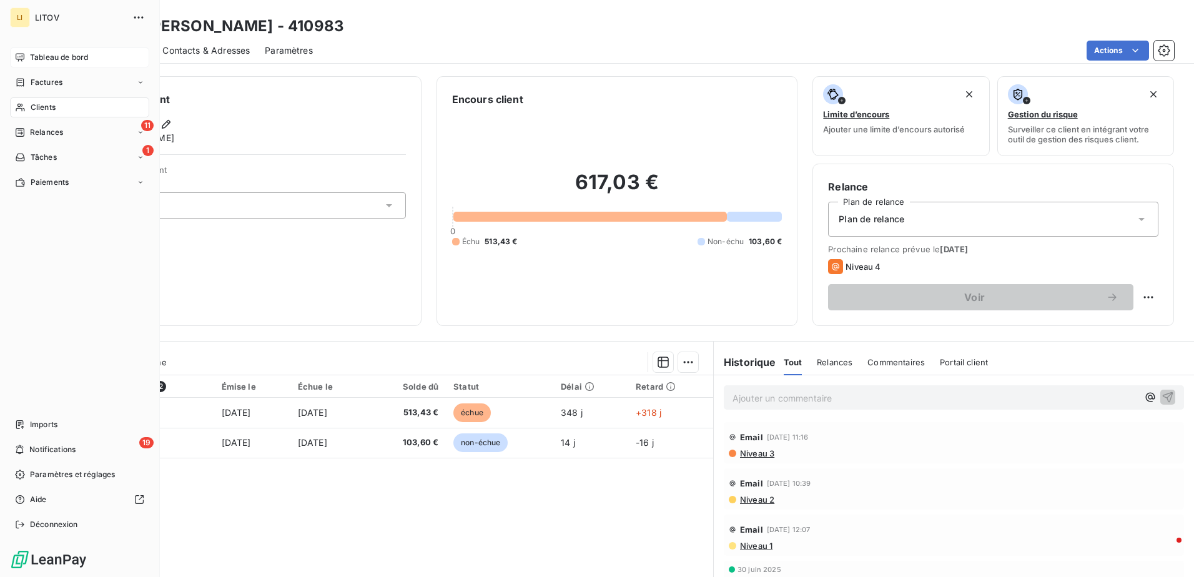
drag, startPoint x: 27, startPoint y: 52, endPoint x: 35, endPoint y: 53, distance: 7.6
click at [27, 52] on div "Tableau de bord" at bounding box center [79, 57] width 139 height 20
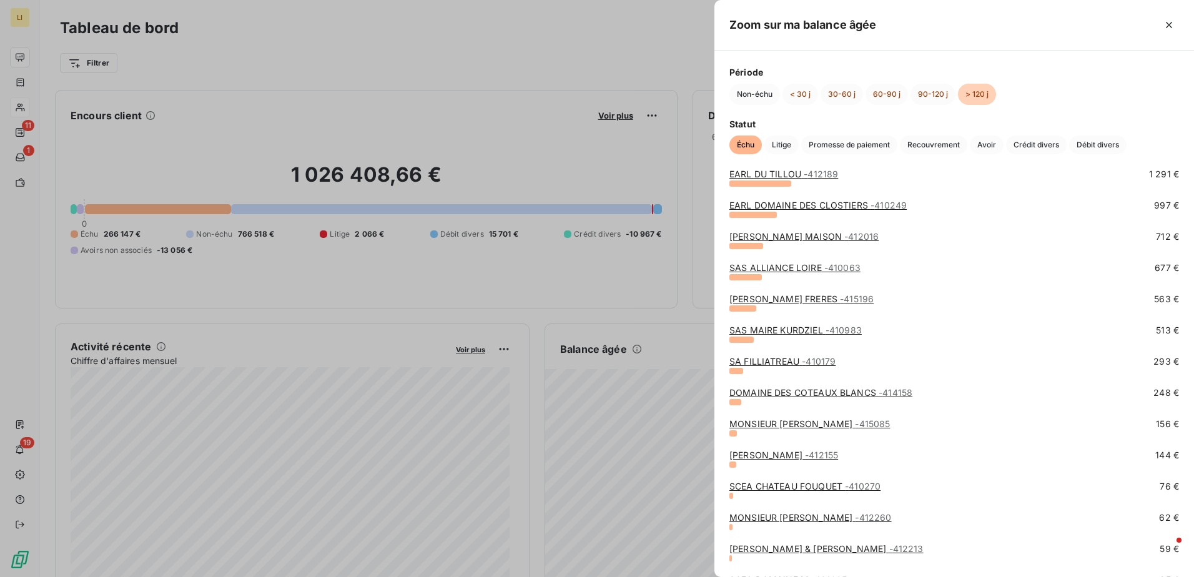
scroll to position [146, 0]
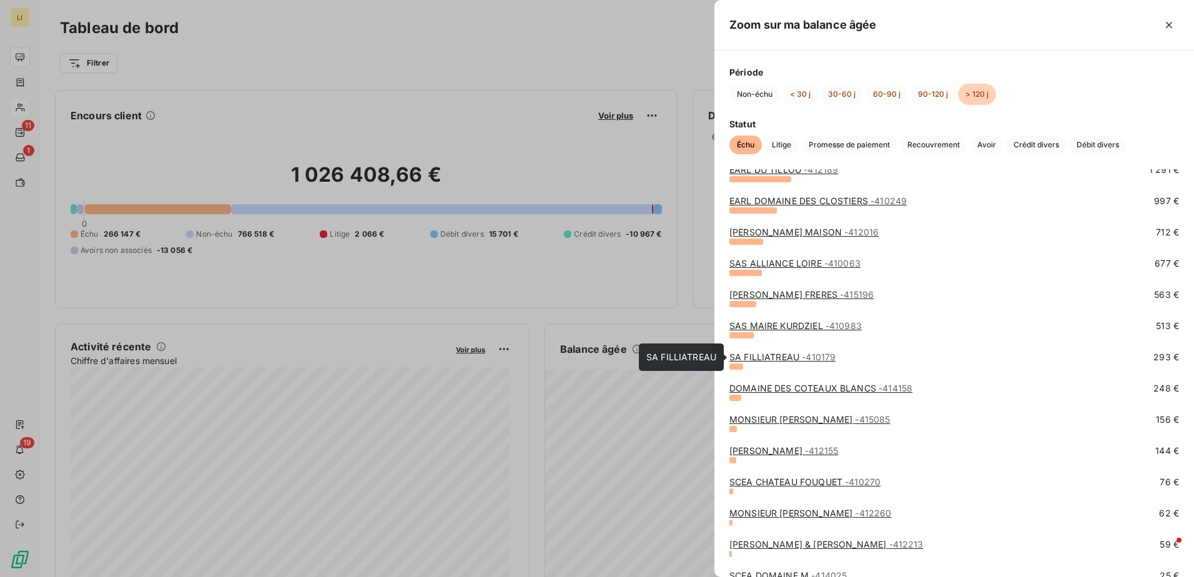
click at [783, 360] on link "SA FILLIATREAU - 410179" at bounding box center [783, 357] width 106 height 11
